Goal: Complete application form

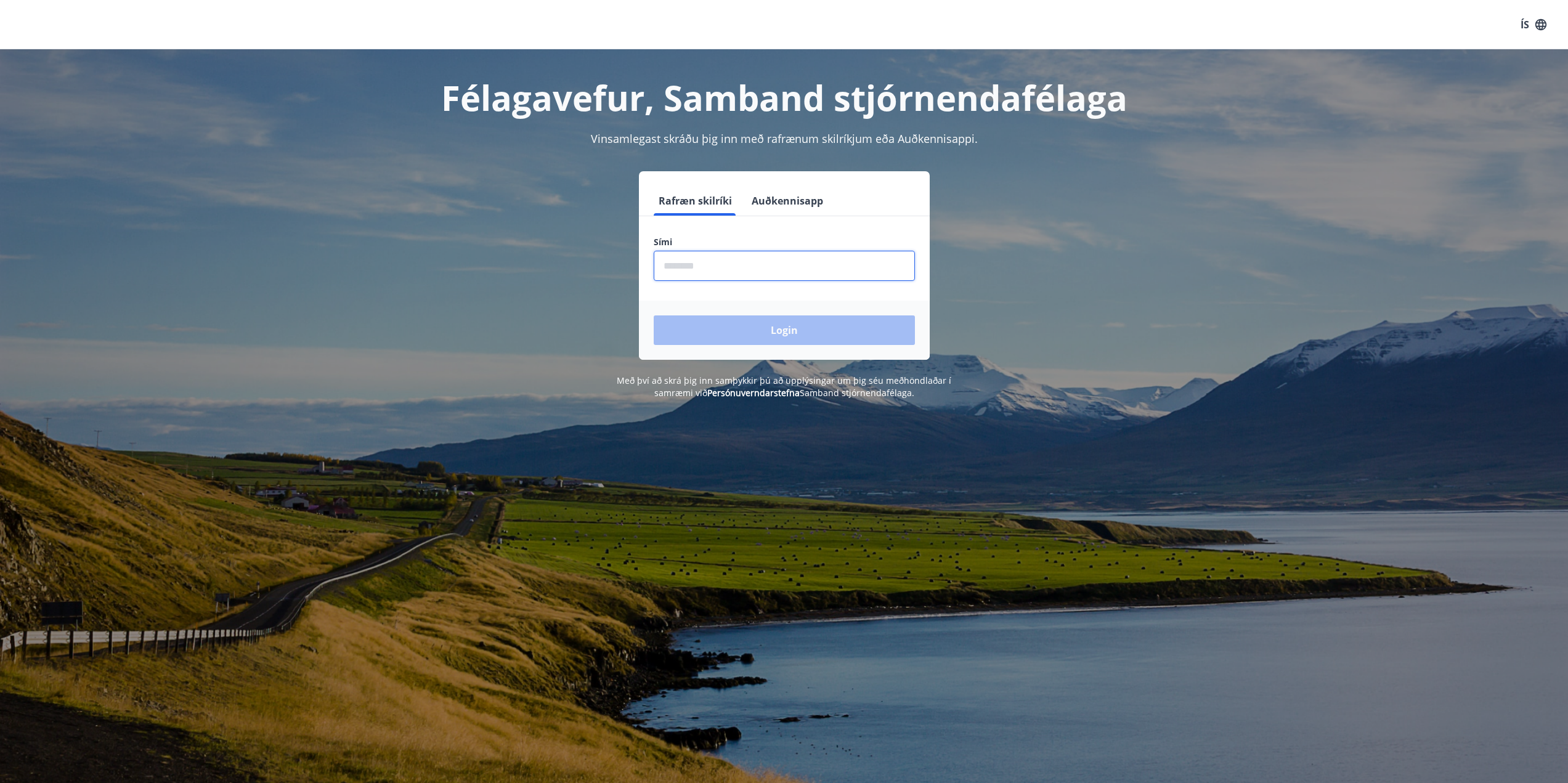
drag, startPoint x: 738, startPoint y: 261, endPoint x: 745, endPoint y: 253, distance: 10.6
click at [741, 258] on input "phone" at bounding box center [783, 266] width 261 height 30
type input "********"
click at [653, 315] on button "Login" at bounding box center [783, 330] width 261 height 29
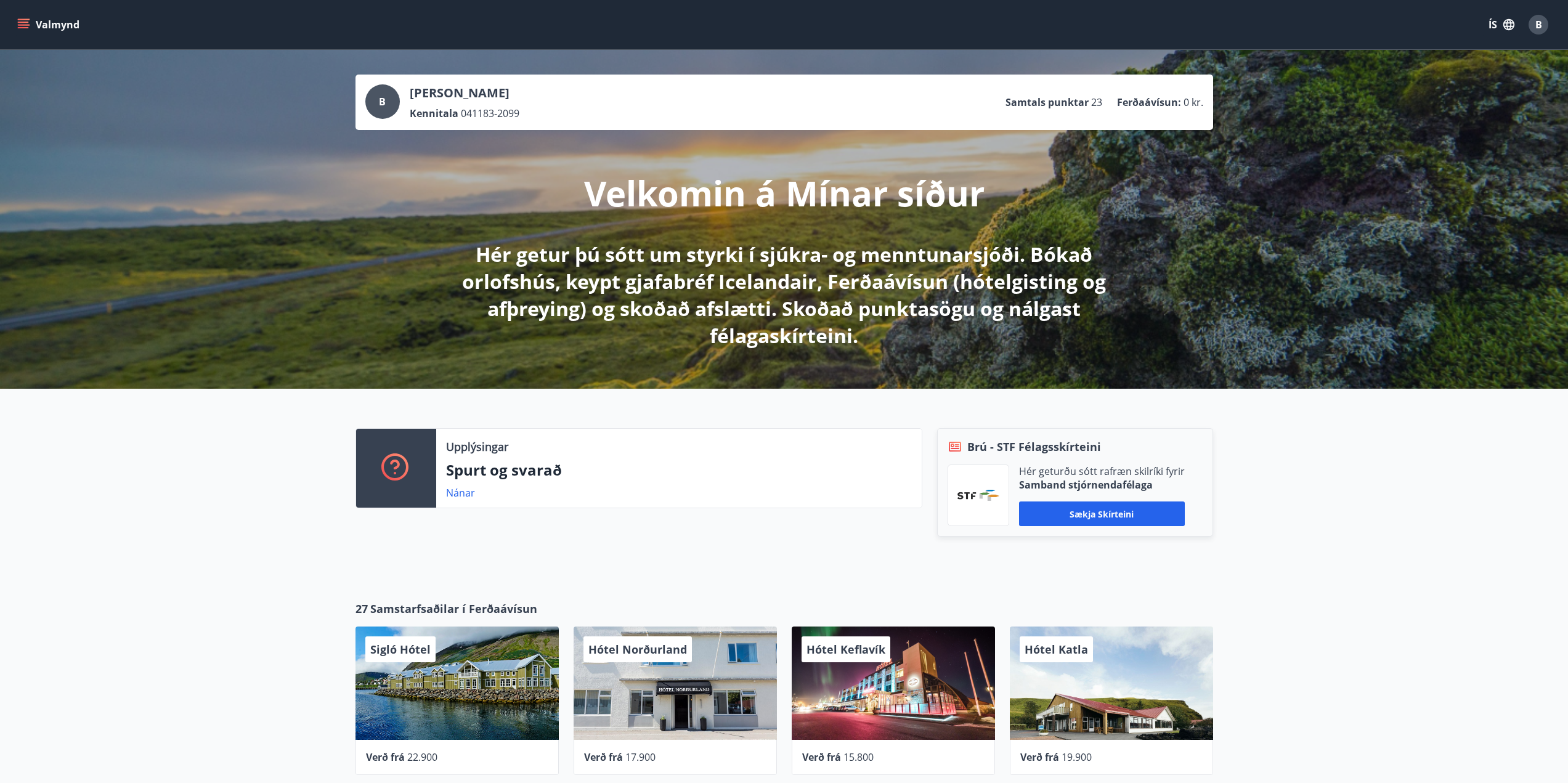
drag, startPoint x: 86, startPoint y: 57, endPoint x: 55, endPoint y: 39, distance: 35.8
click at [67, 43] on div "Valmynd ÍS B B Brynjar Marinó Húnfjörð Kennitala 041183-2099 Samtals punktar 23…" at bounding box center [784, 704] width 1568 height 1409
click at [26, 26] on icon "menu" at bounding box center [23, 24] width 13 height 13
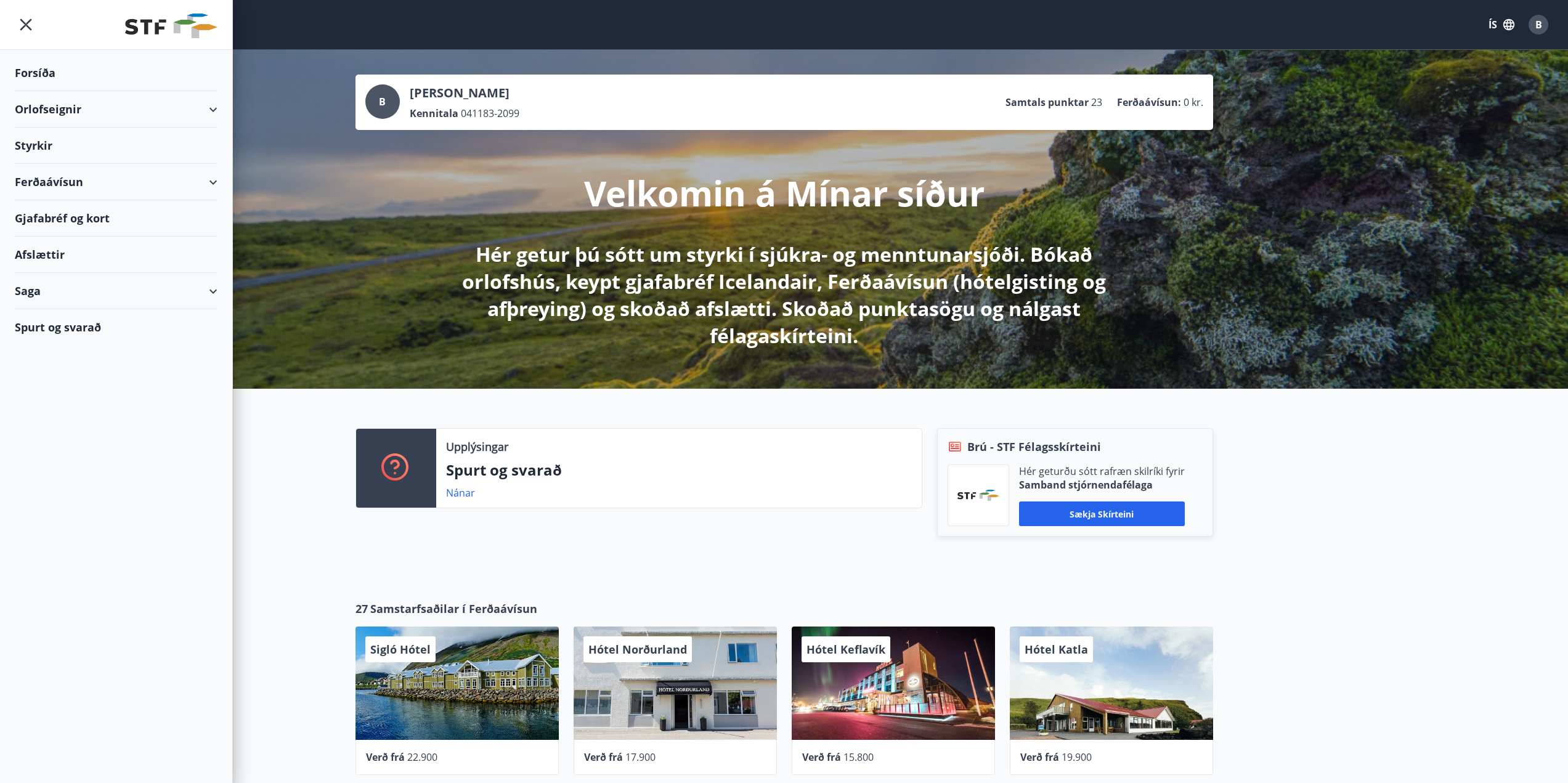
click at [36, 140] on div "Styrkir" at bounding box center [116, 145] width 203 height 36
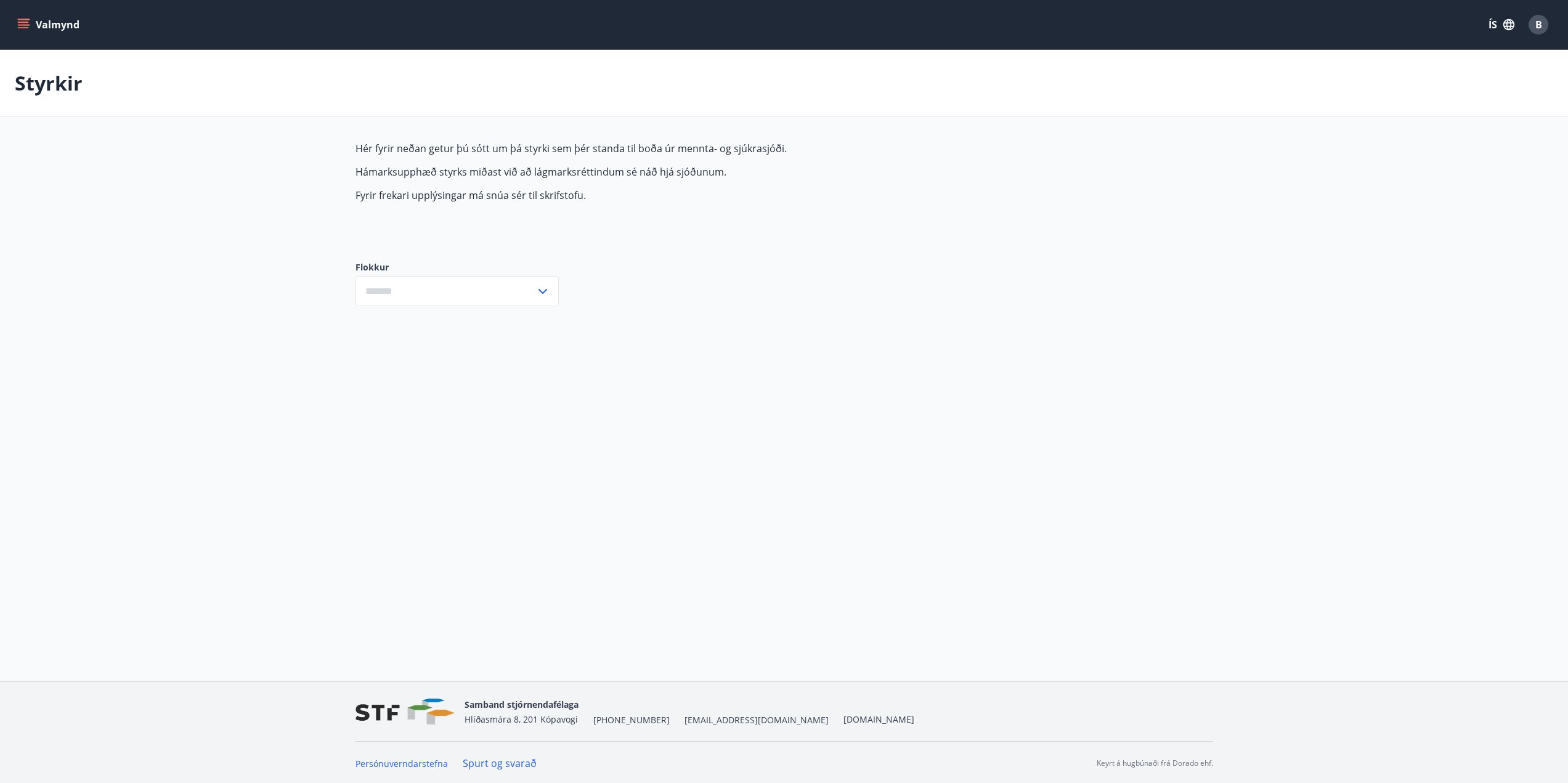
type input "***"
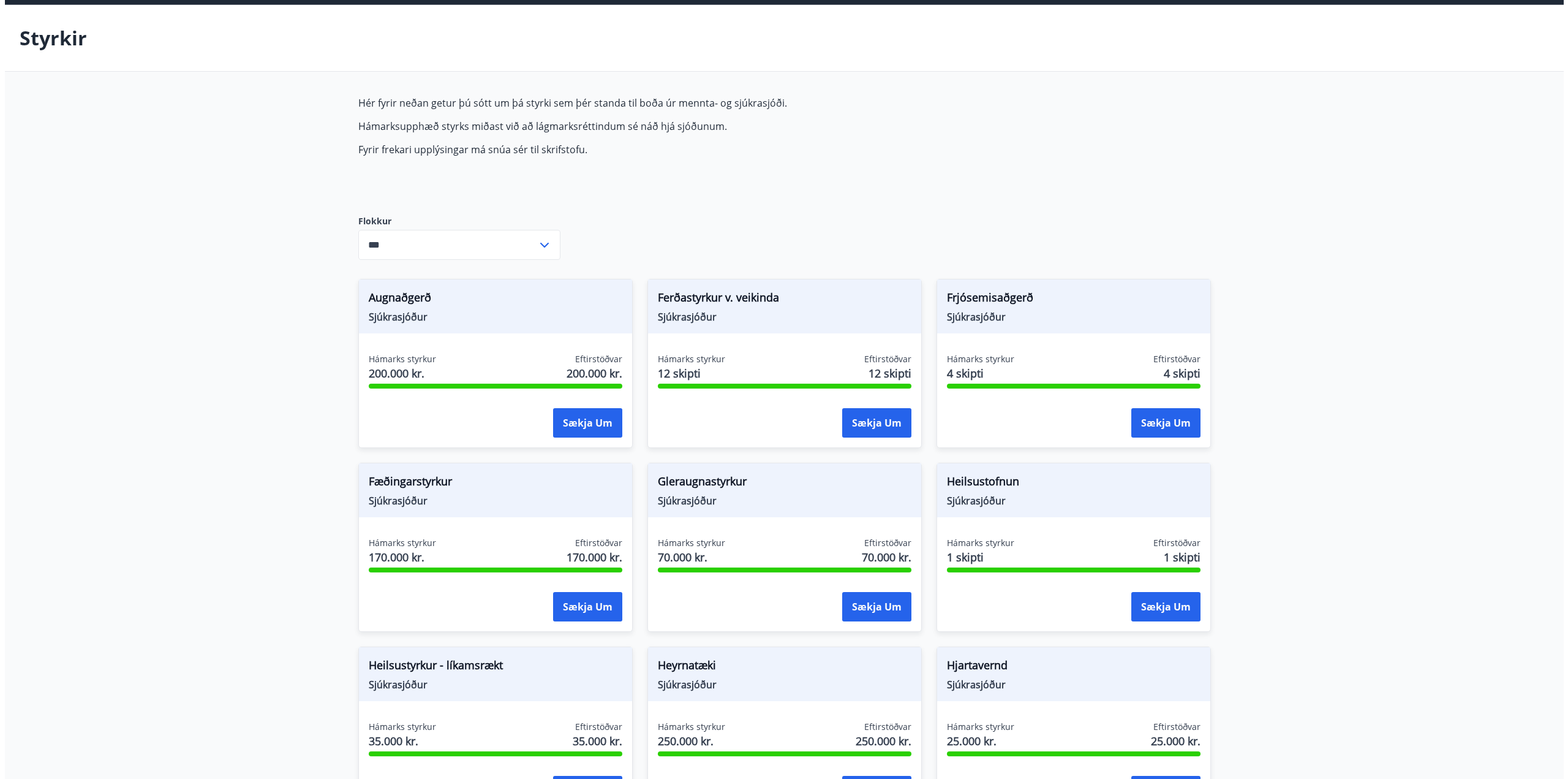
scroll to position [61, 0]
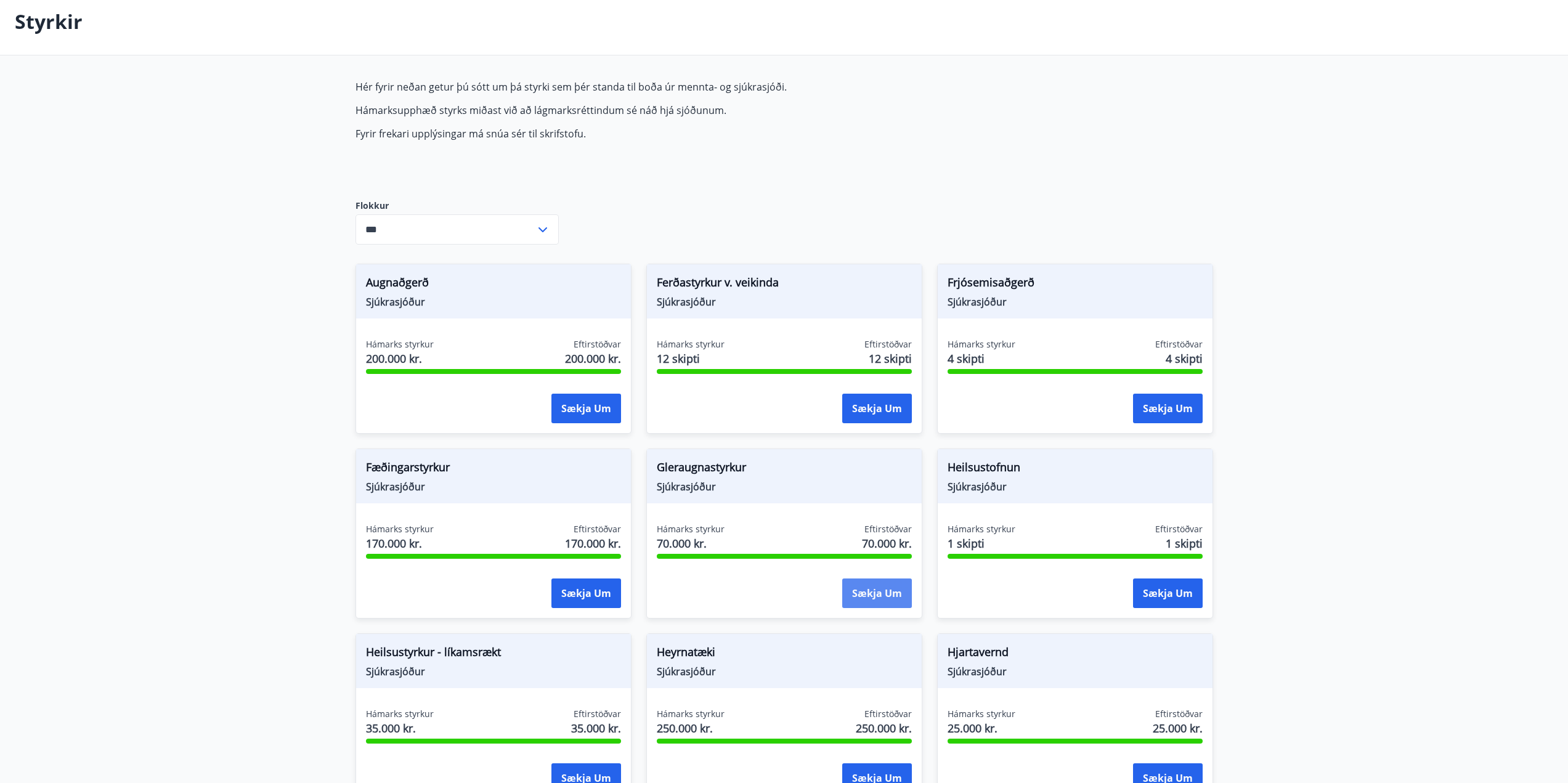
click at [865, 587] on button "Sækja um" at bounding box center [876, 593] width 69 height 29
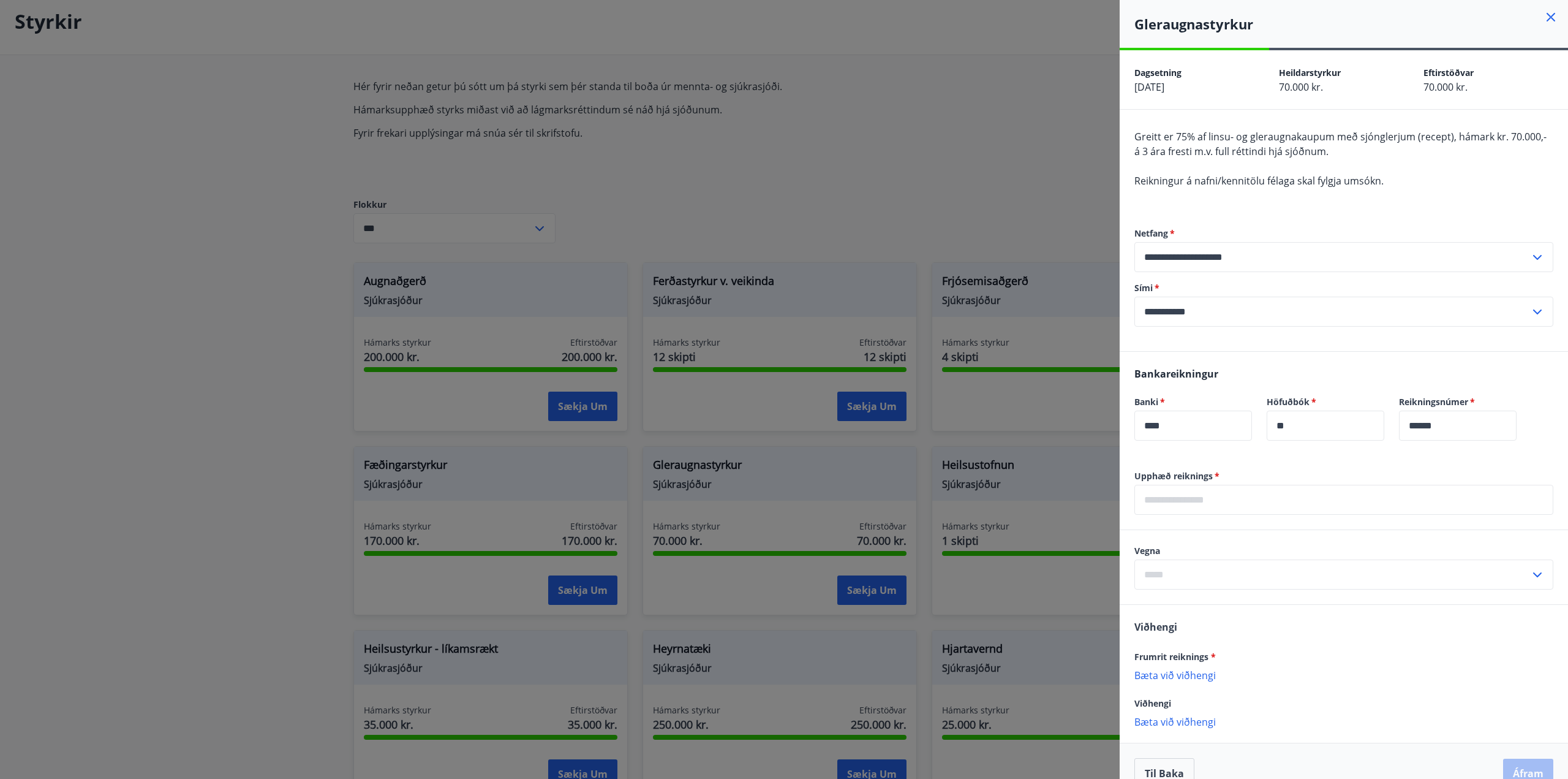
click at [1162, 509] on input "text" at bounding box center [1344, 499] width 419 height 30
type input "******"
click at [1277, 585] on input "text" at bounding box center [1332, 574] width 396 height 30
click at [1203, 603] on li "Gleraugu" at bounding box center [1344, 600] width 417 height 22
type input "********"
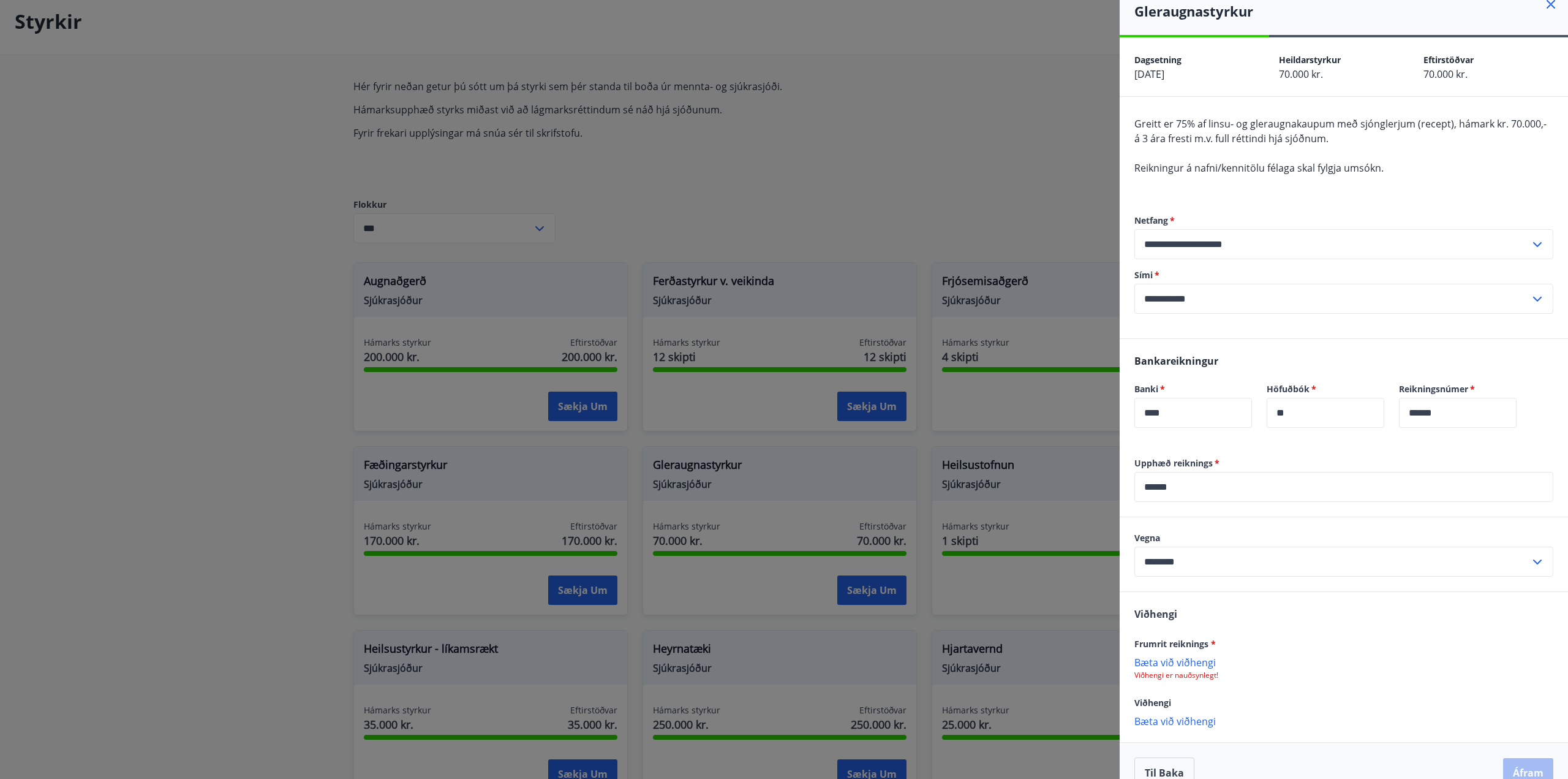
scroll to position [0, 0]
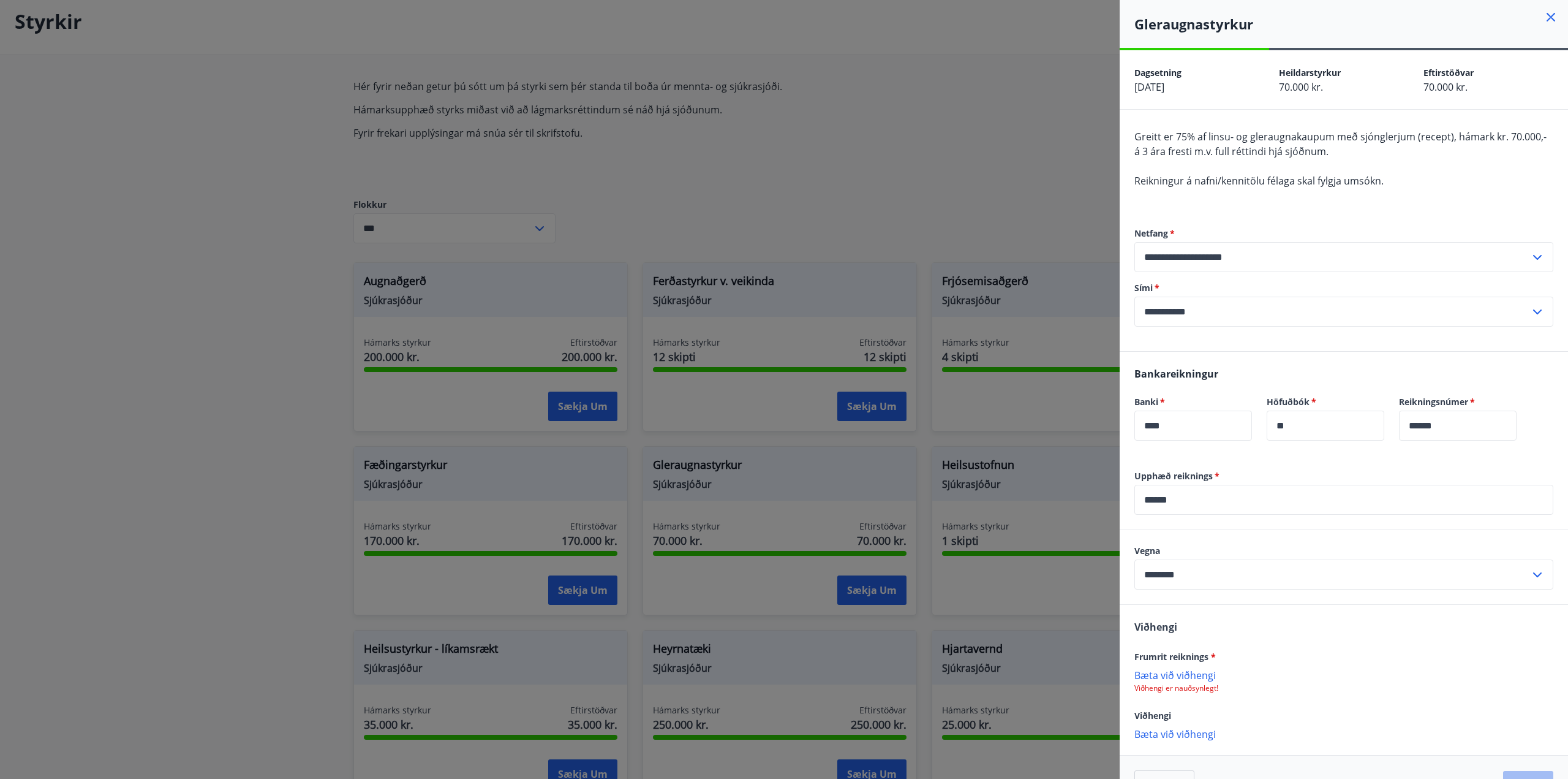
click at [1163, 671] on p "Bæta við viðhengi" at bounding box center [1344, 674] width 419 height 13
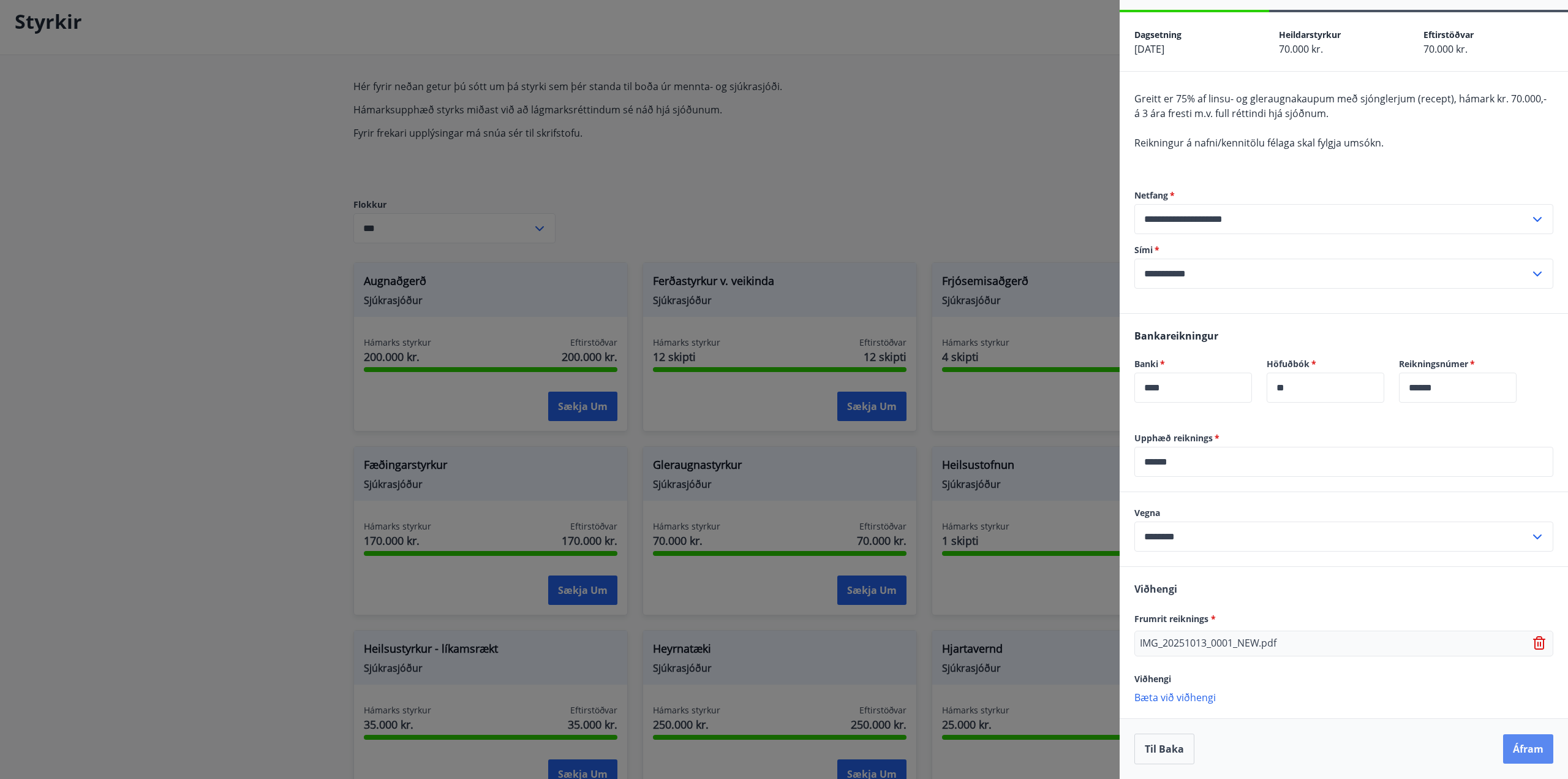
click at [1517, 744] on button "Áfram" at bounding box center [1528, 749] width 50 height 29
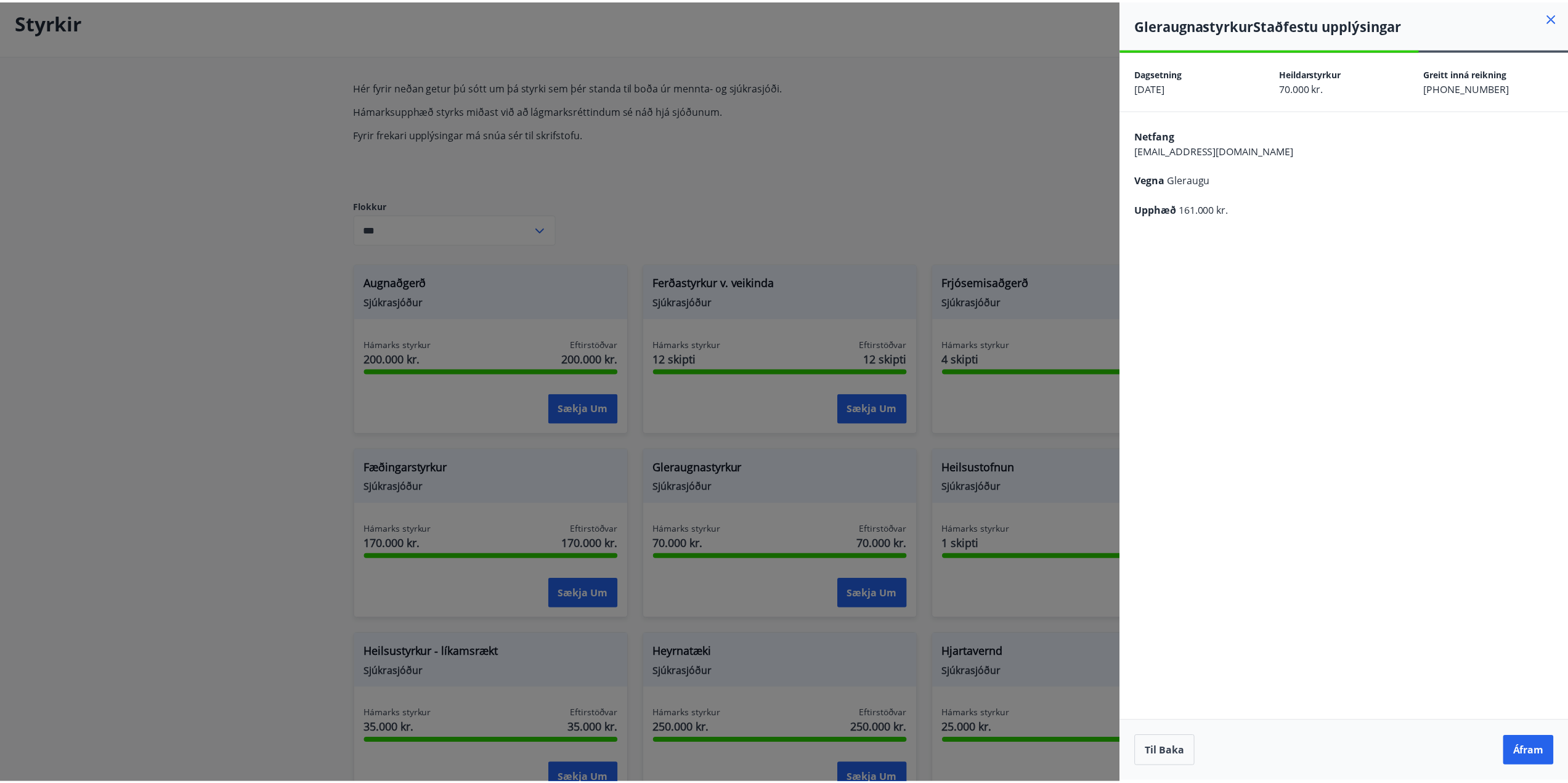
scroll to position [0, 0]
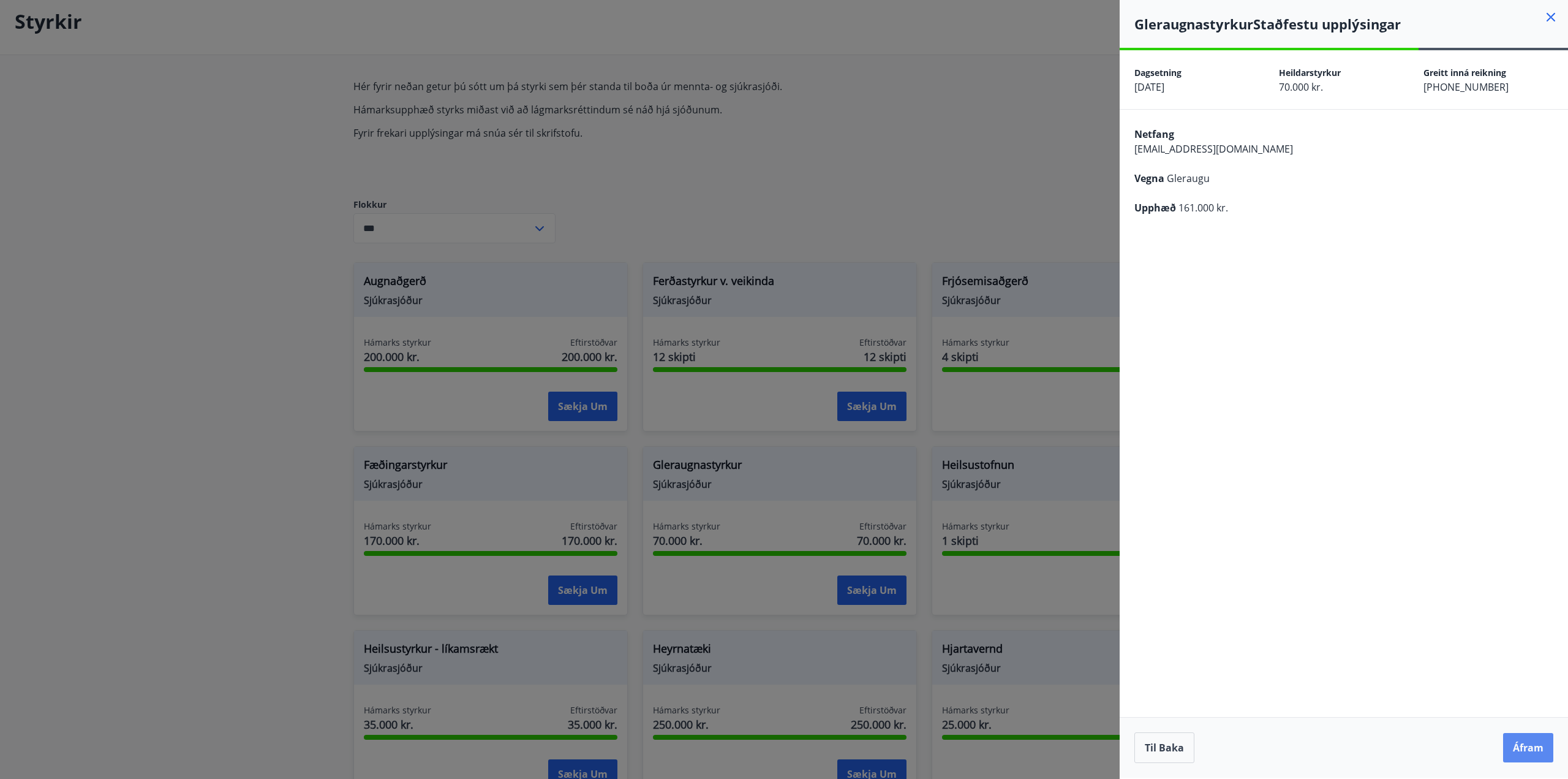
click at [1519, 751] on button "Áfram" at bounding box center [1528, 748] width 50 height 29
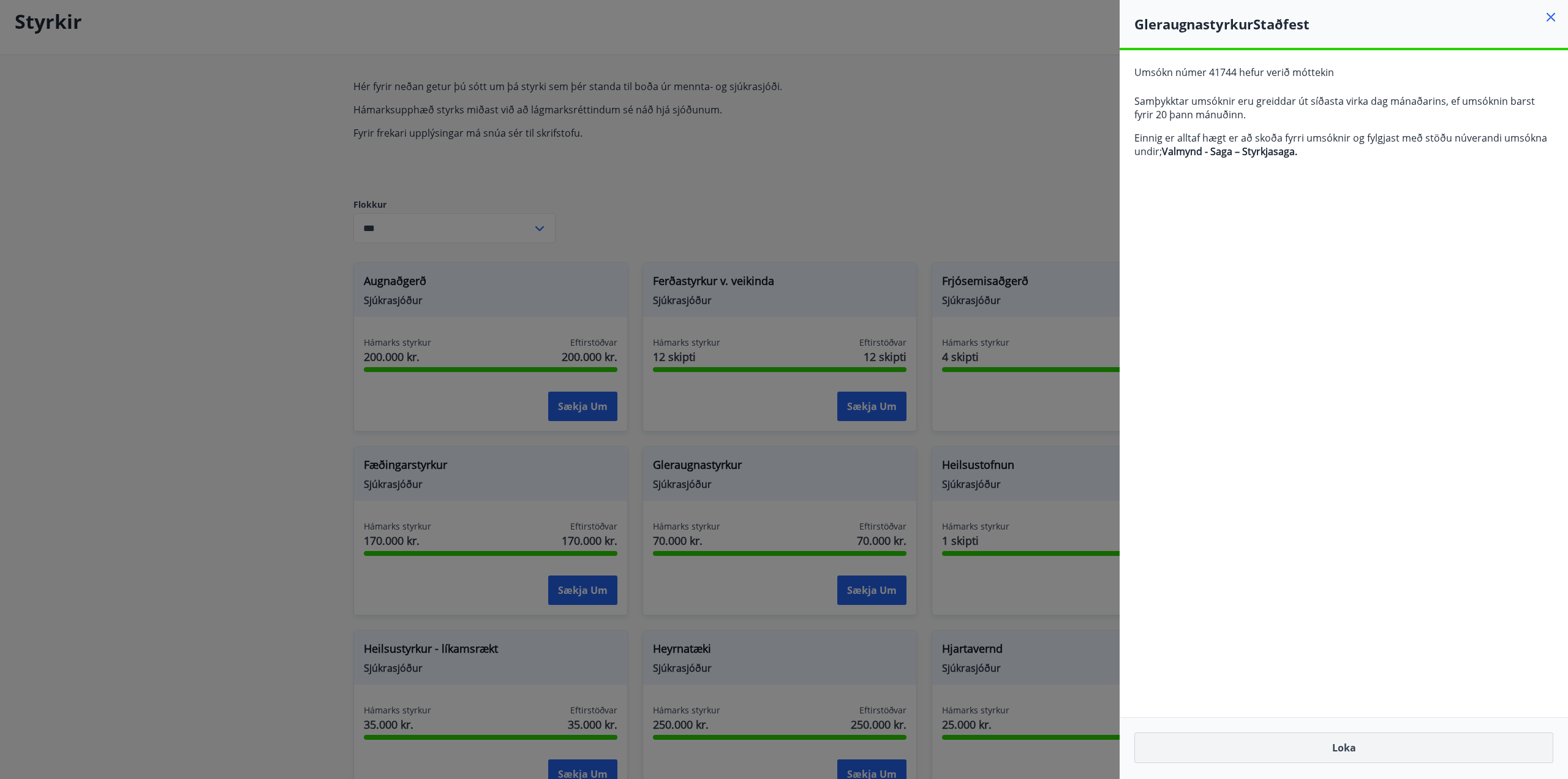
click at [1380, 742] on button "Loka" at bounding box center [1344, 748] width 419 height 31
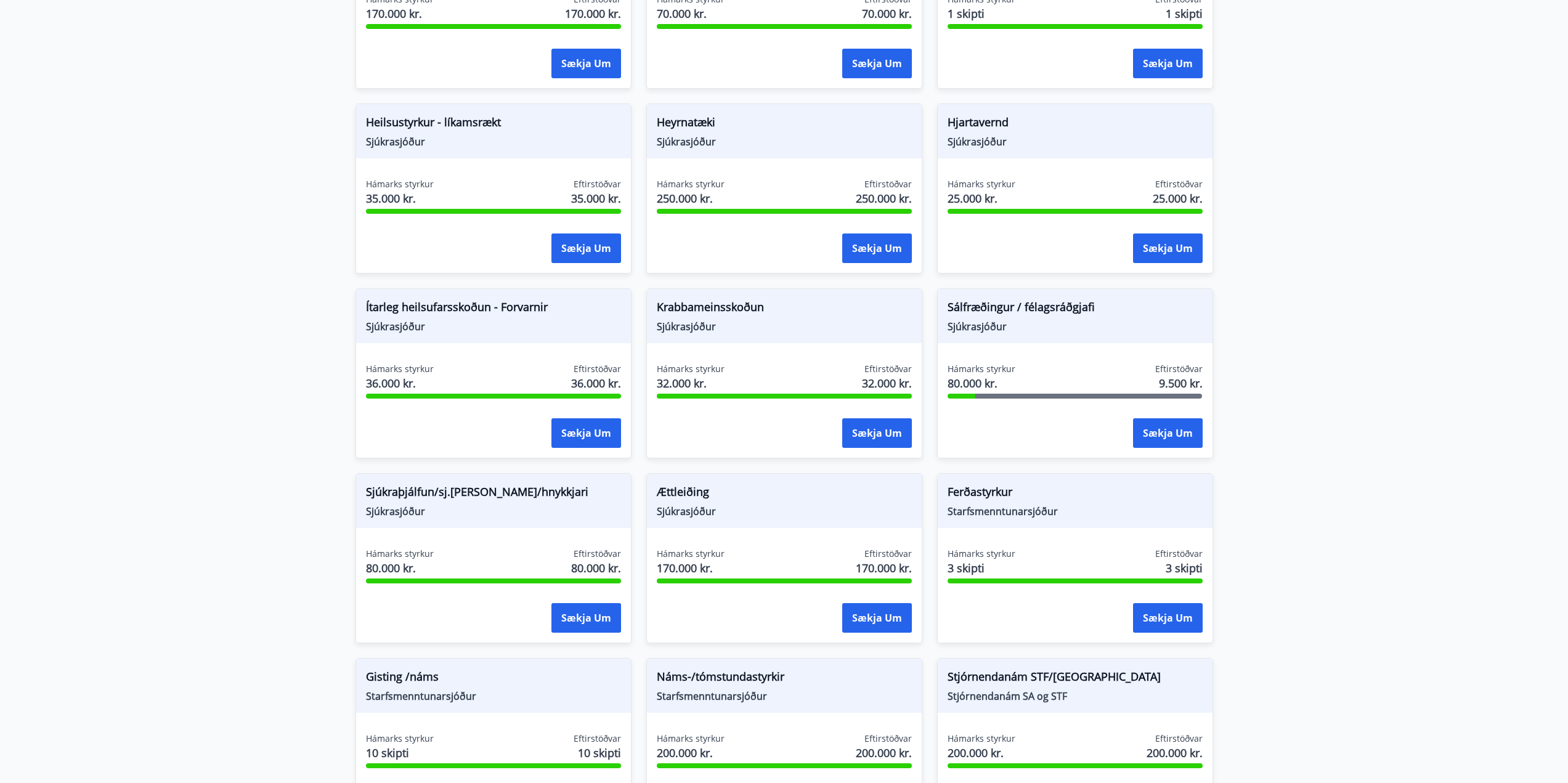
scroll to position [385, 0]
